Goal: Navigation & Orientation: Find specific page/section

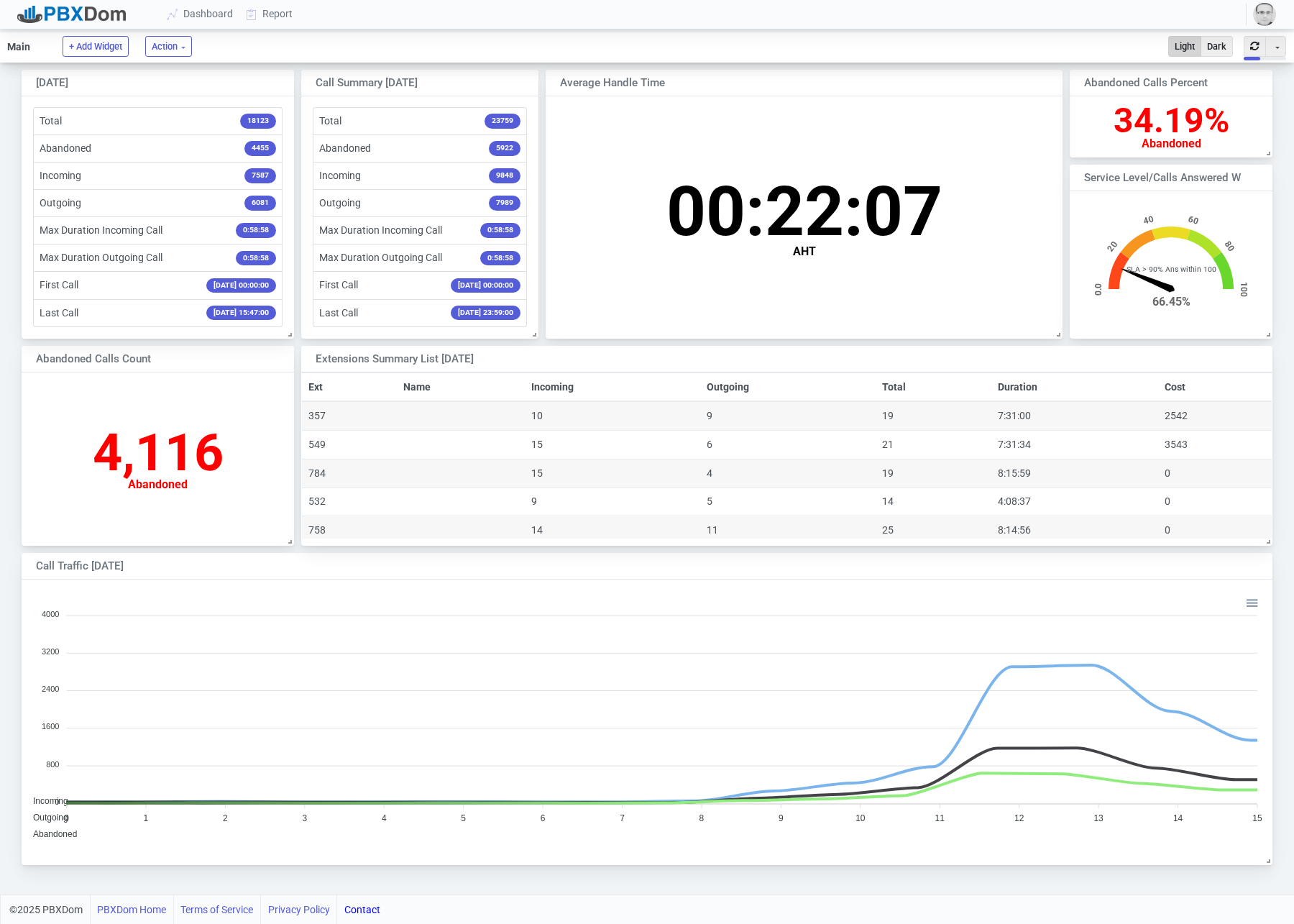
scroll to position [278, 1249]
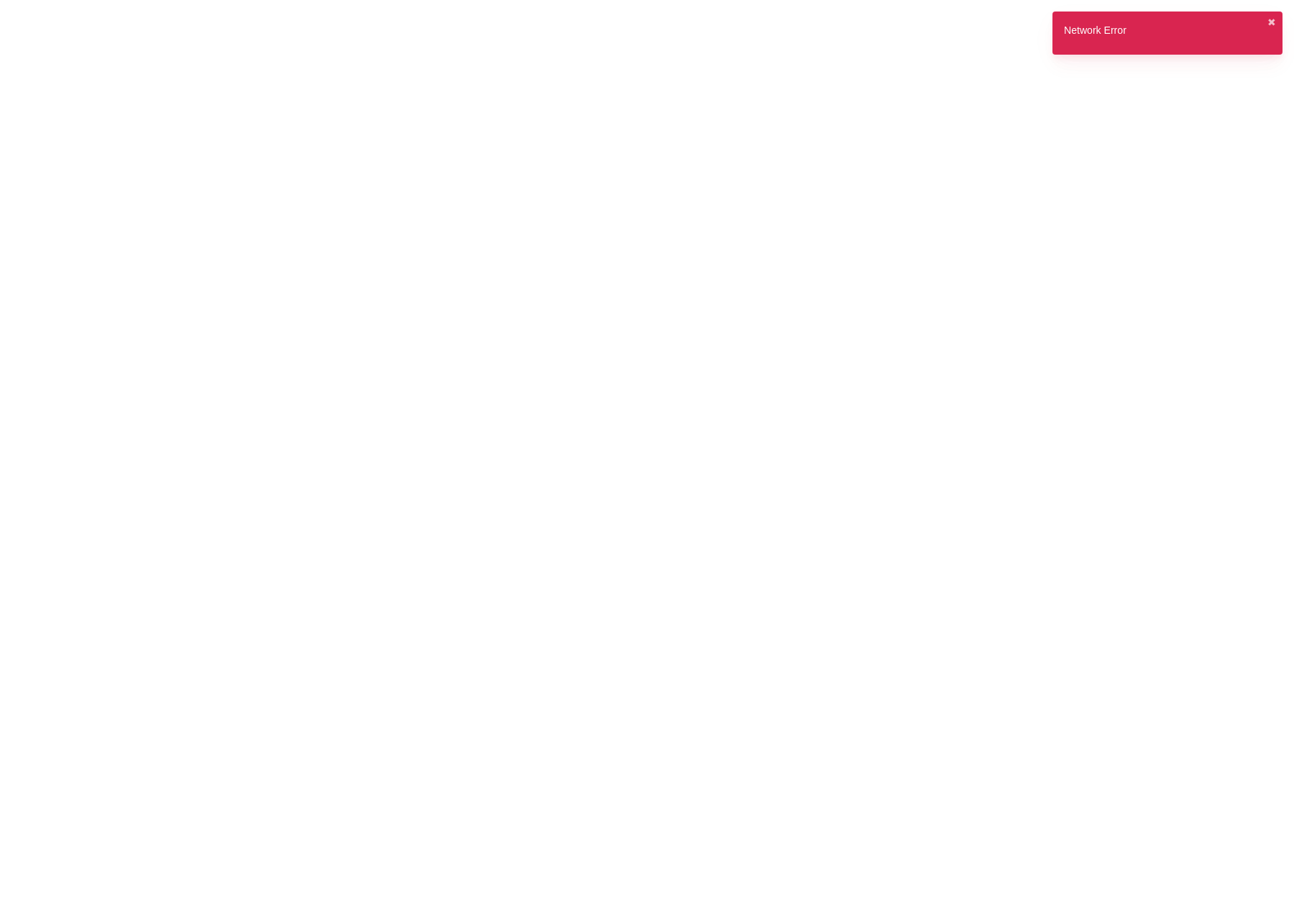
click at [1269, 23] on div "Network Error ✖︎" at bounding box center [1167, 39] width 230 height 55
click at [1269, 23] on button "✖︎" at bounding box center [1271, 23] width 9 height 15
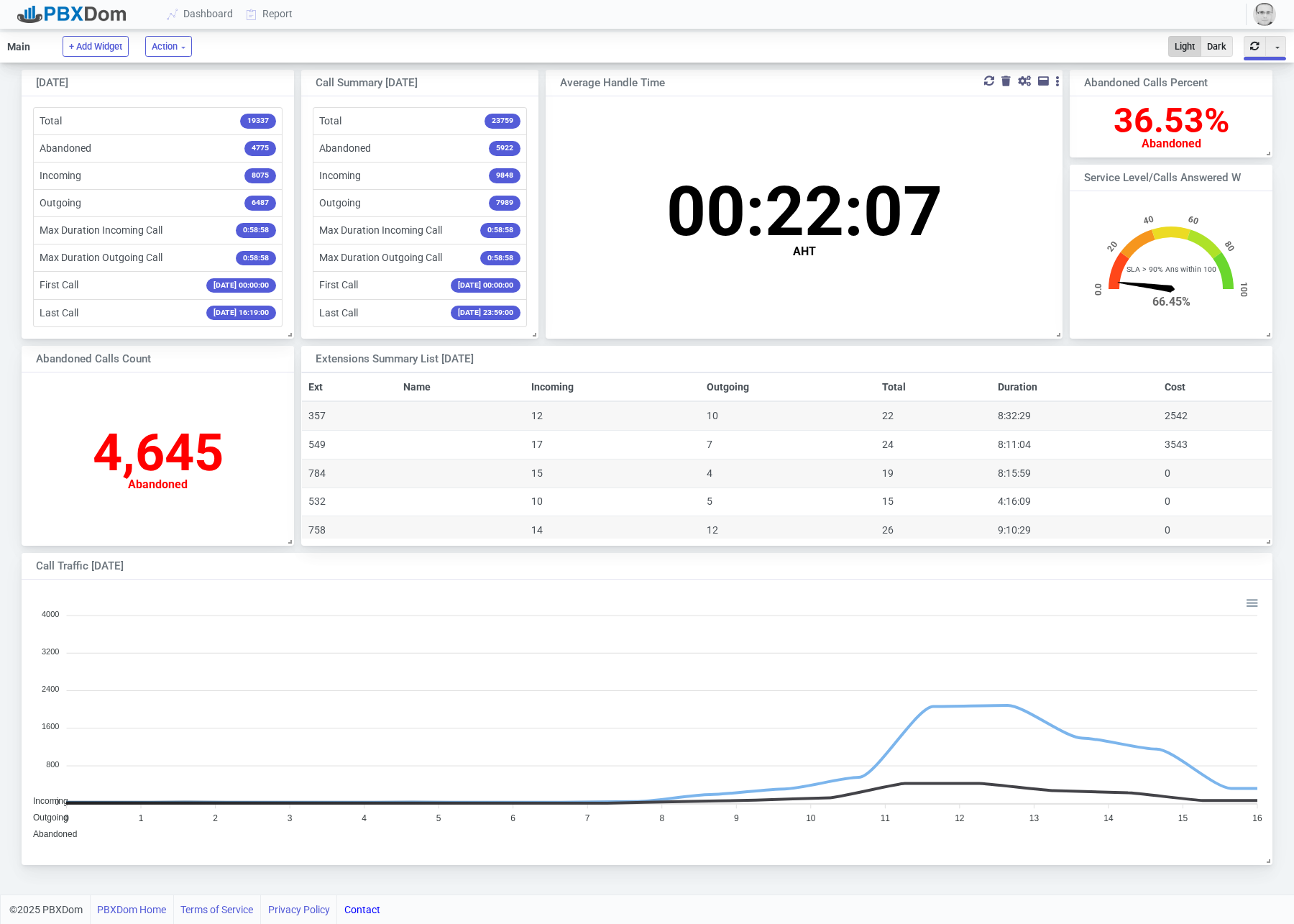
scroll to position [142, 202]
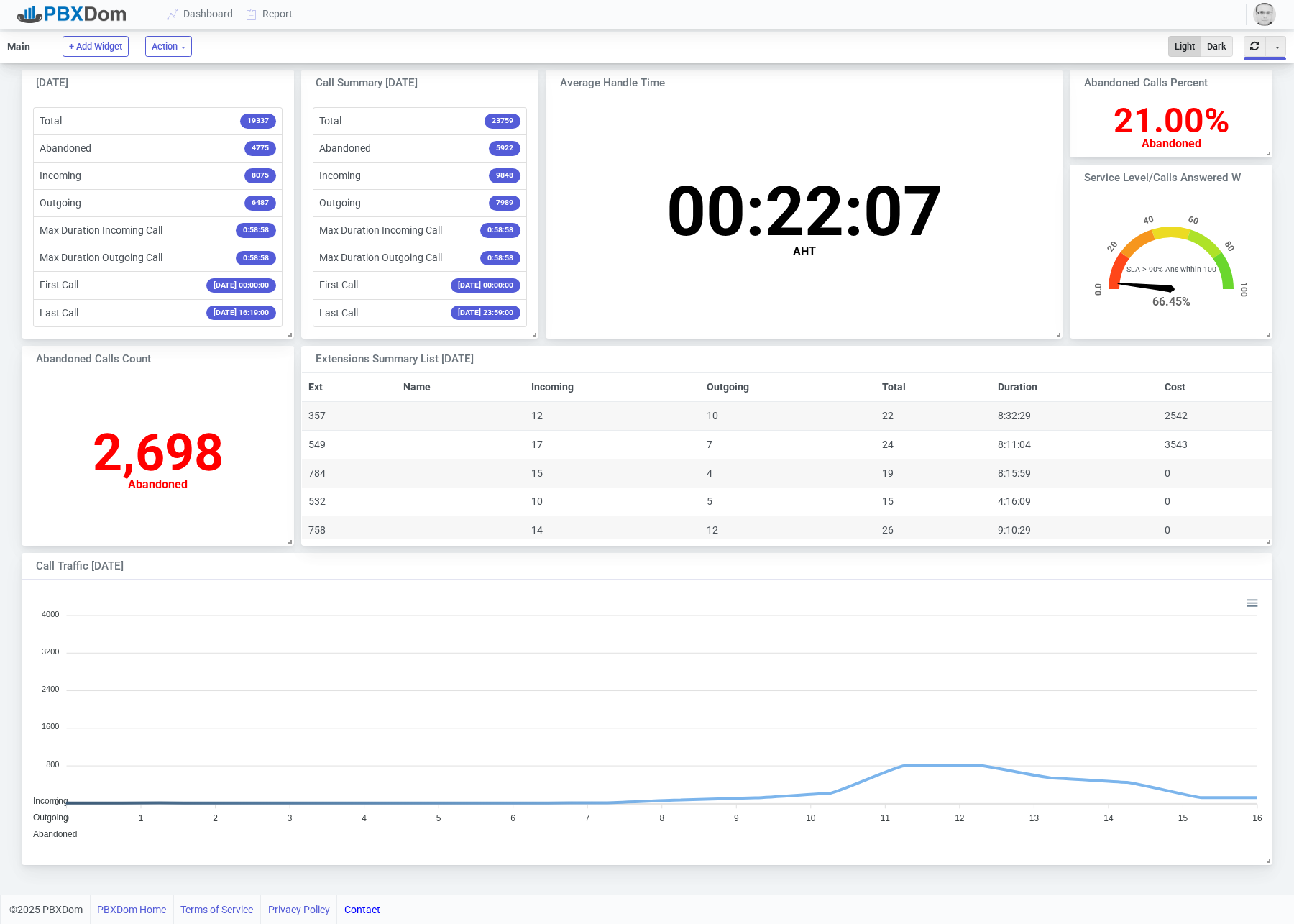
scroll to position [278, 1249]
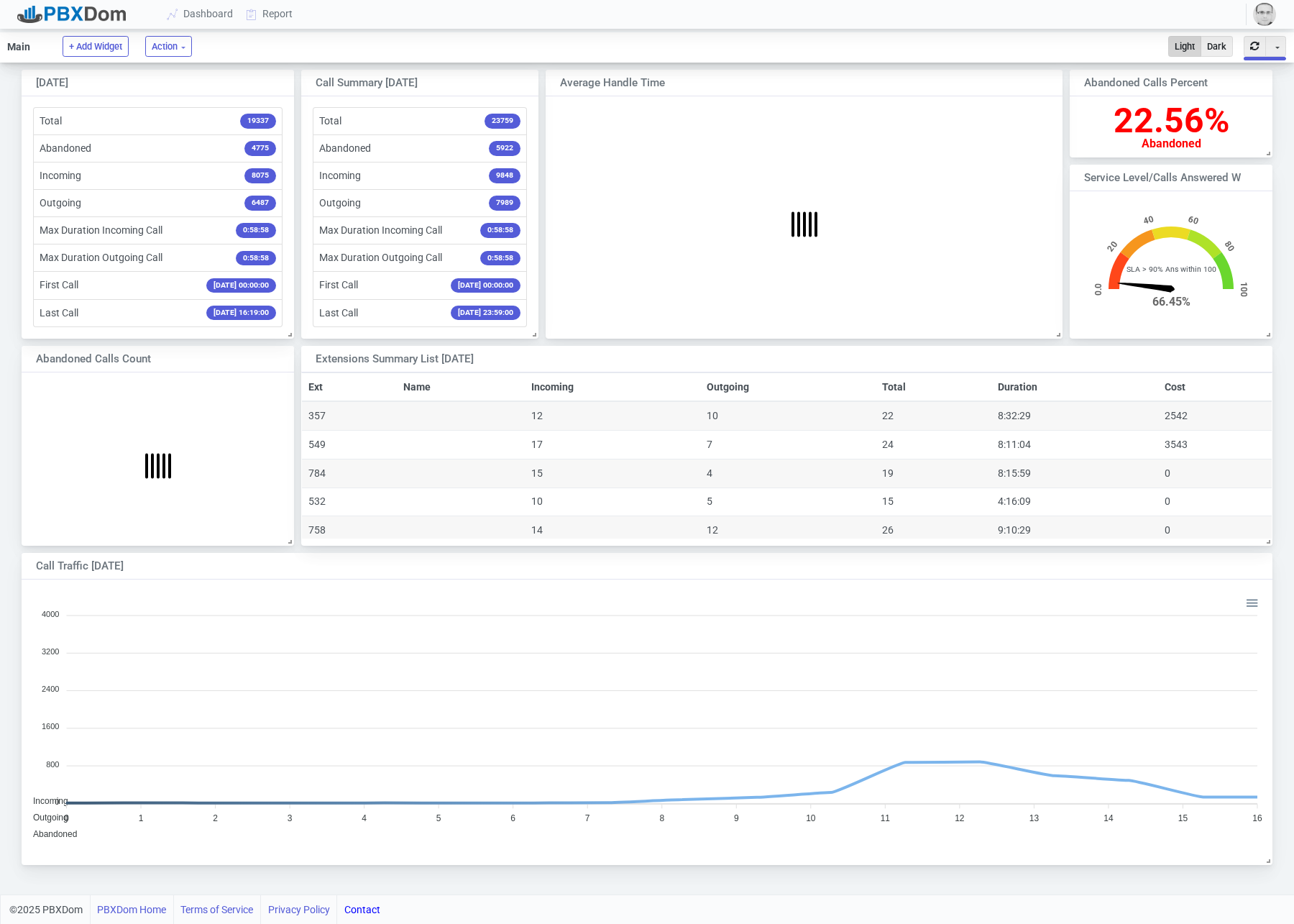
scroll to position [278, 1249]
